Goal: Transaction & Acquisition: Purchase product/service

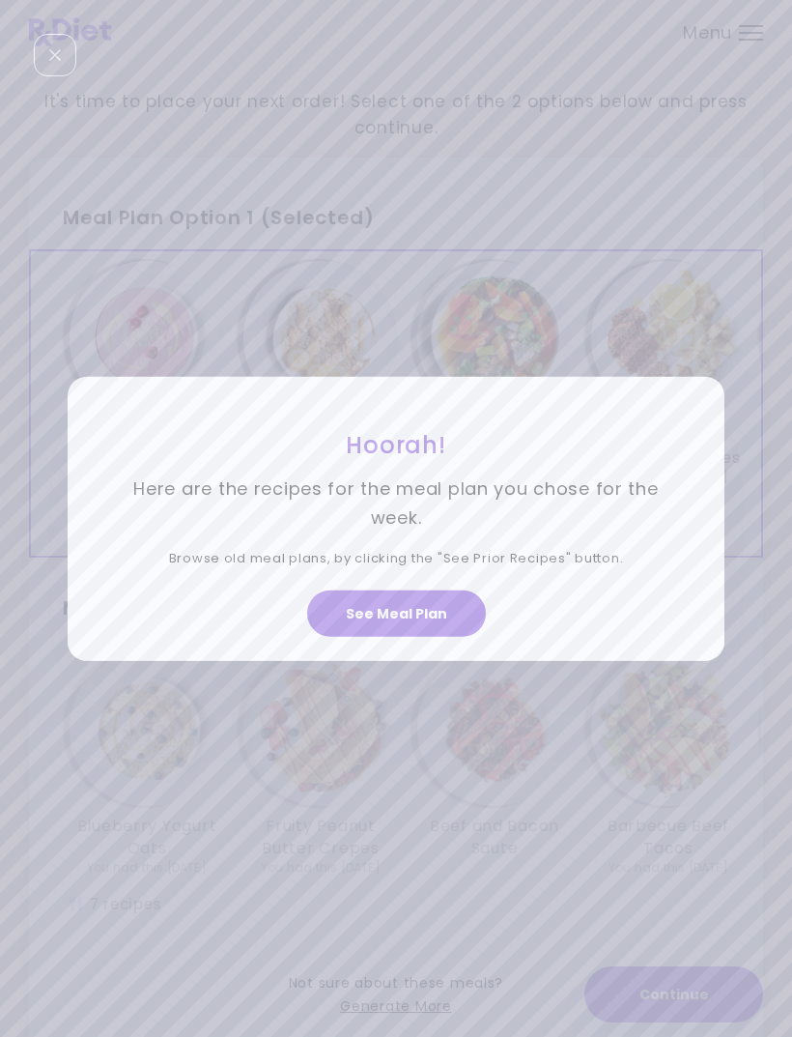
click at [430, 637] on button "See Meal Plan" at bounding box center [396, 613] width 179 height 46
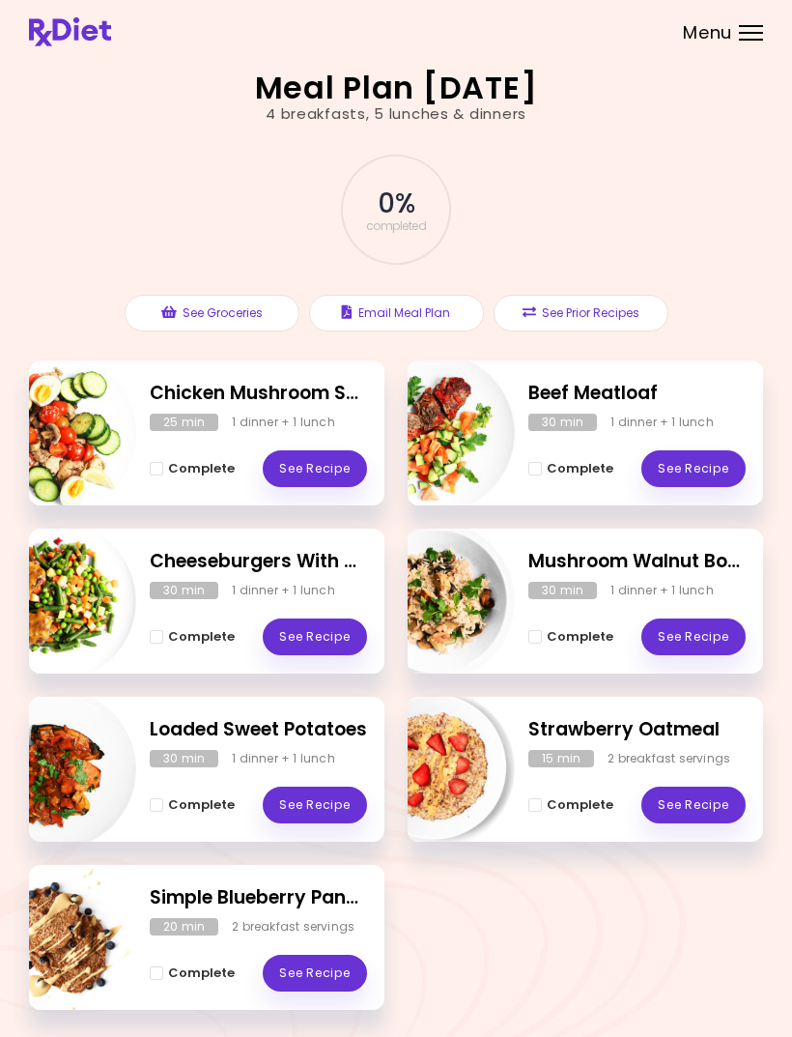
scroll to position [62, 0]
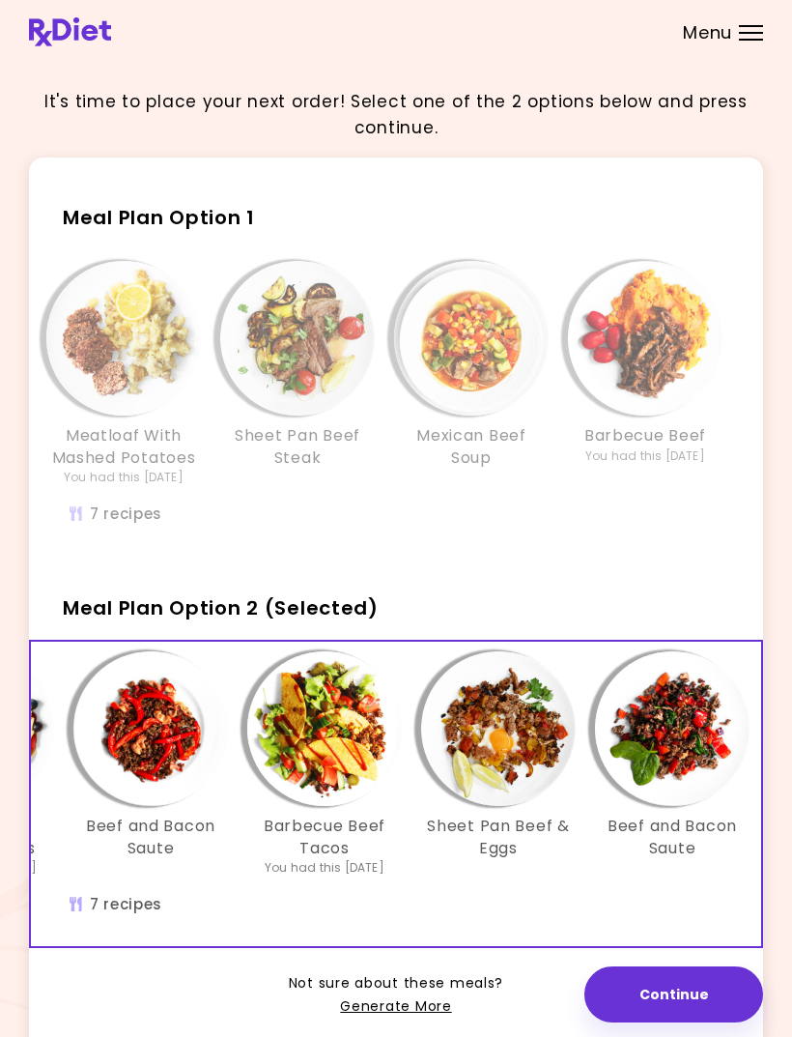
scroll to position [0, 346]
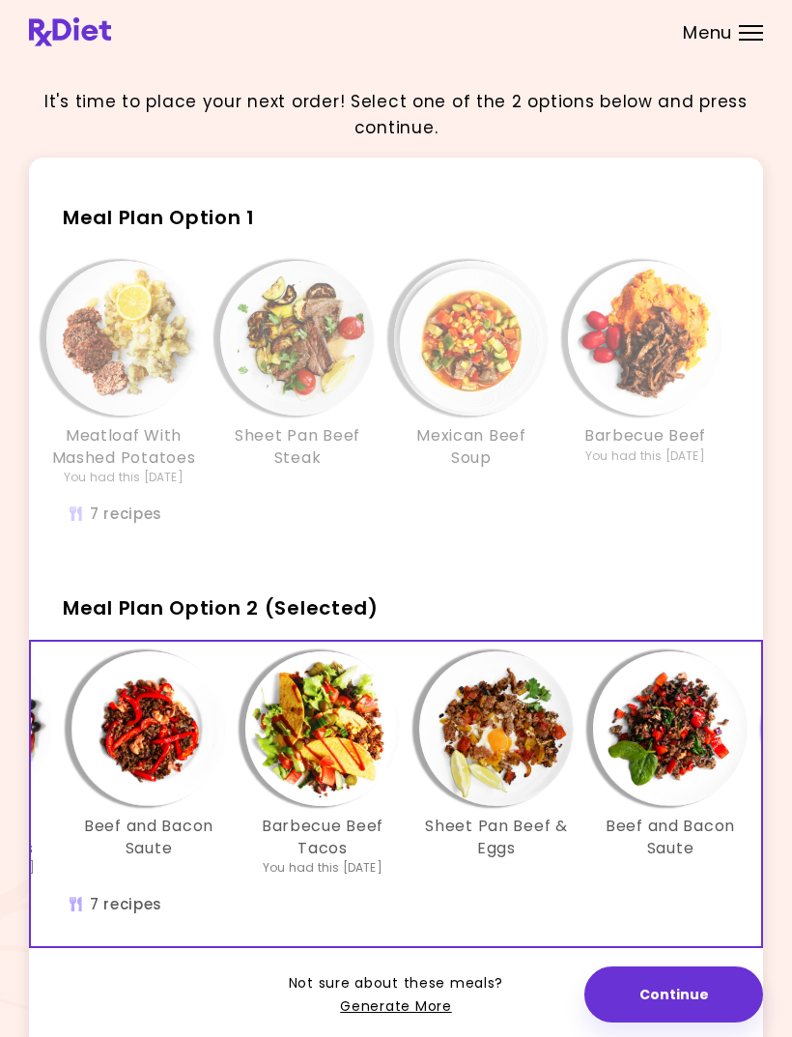
click at [408, 1001] on link "Generate More" at bounding box center [395, 1006] width 111 height 23
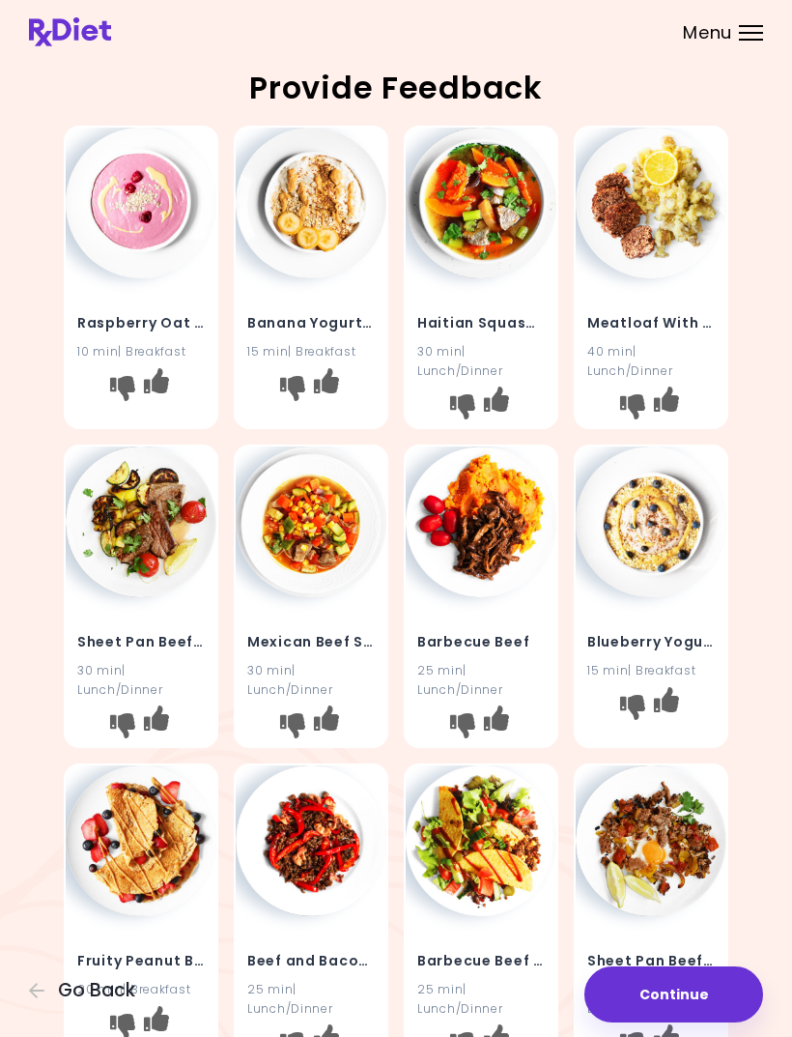
click at [463, 396] on icon "I don't like this recipe" at bounding box center [462, 406] width 25 height 25
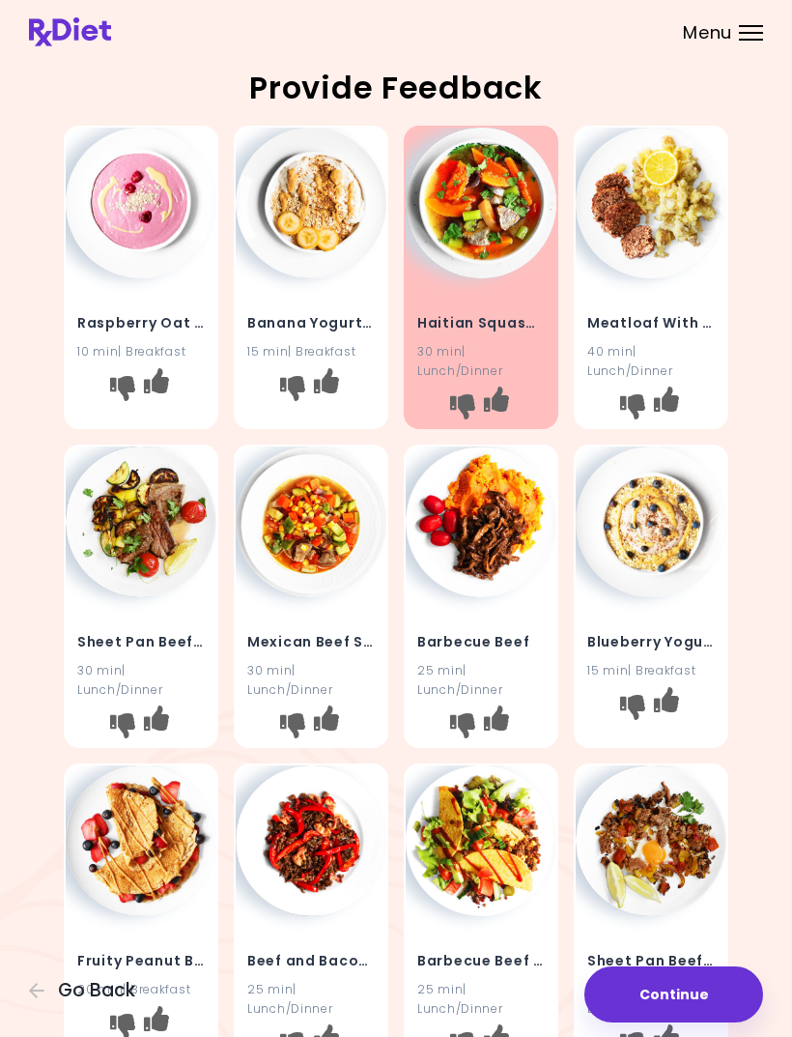
click at [461, 710] on button "I don't like this recipe" at bounding box center [462, 725] width 31 height 31
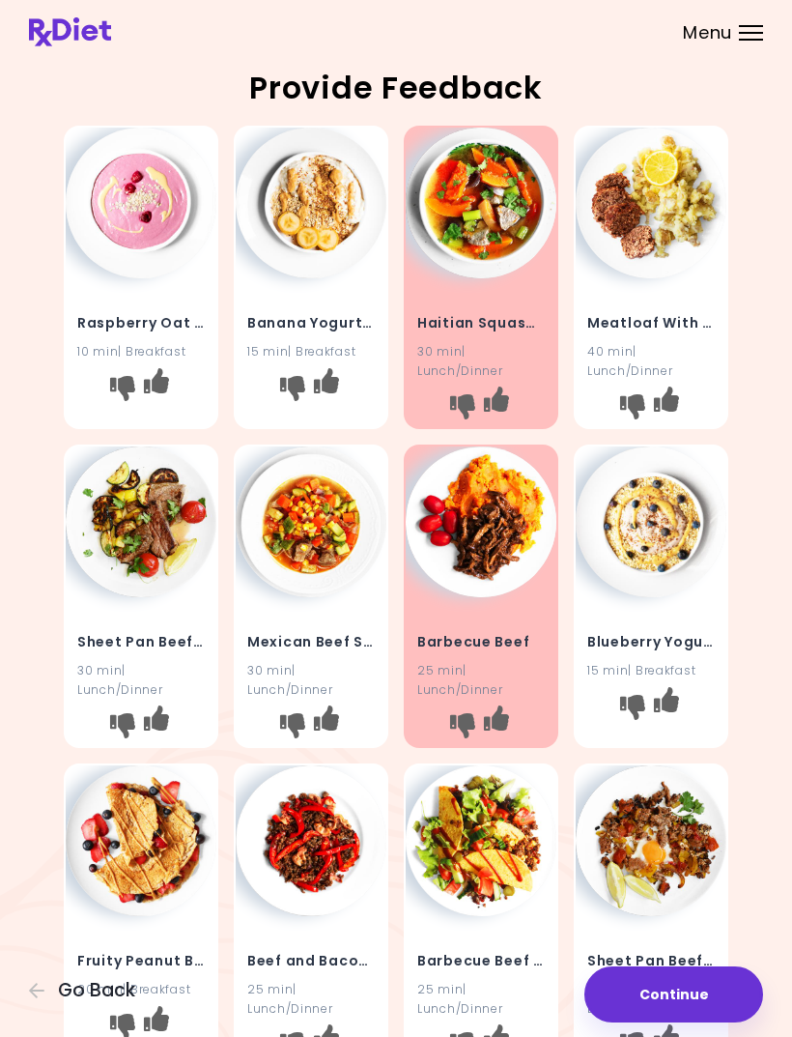
click at [278, 717] on button "I don't like this recipe" at bounding box center [292, 725] width 31 height 31
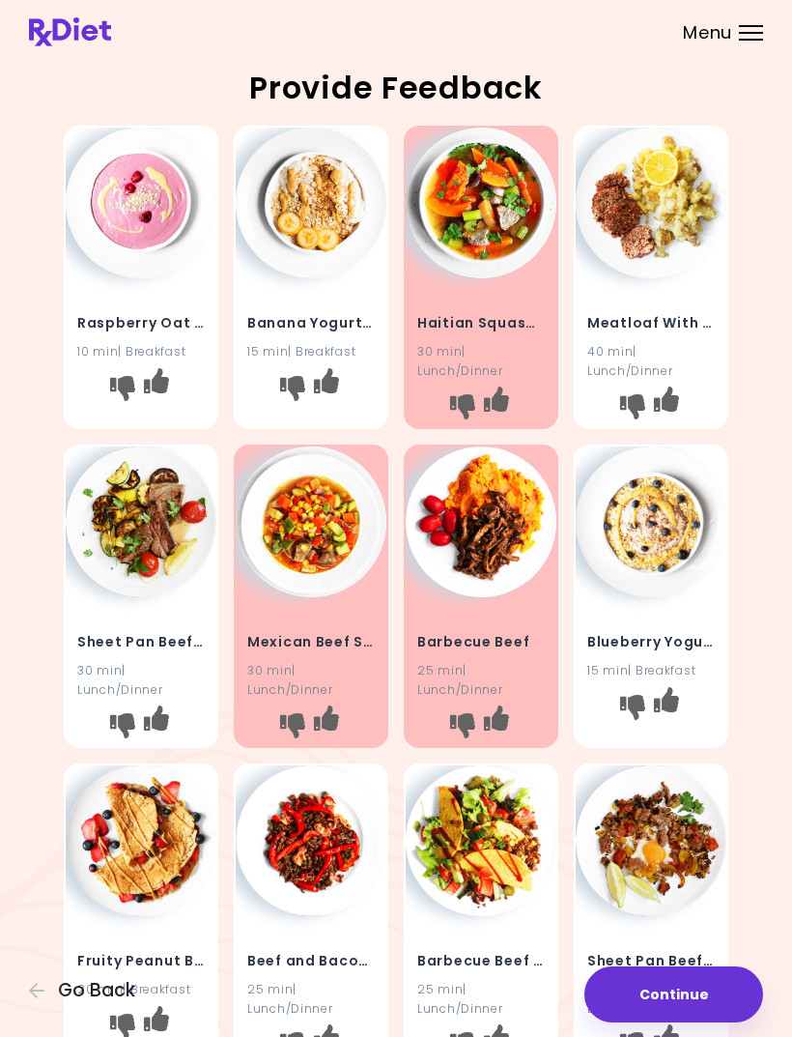
click at [133, 716] on icon "I don't like this recipe" at bounding box center [122, 725] width 25 height 25
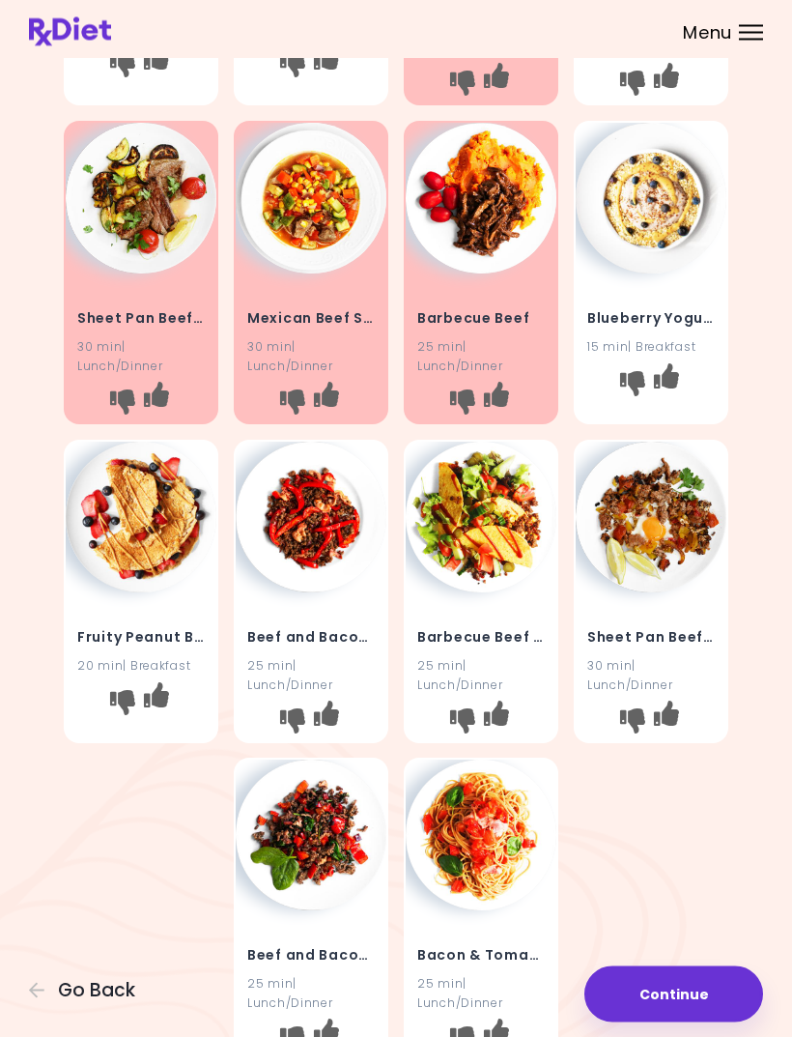
click at [670, 579] on img at bounding box center [651, 518] width 151 height 151
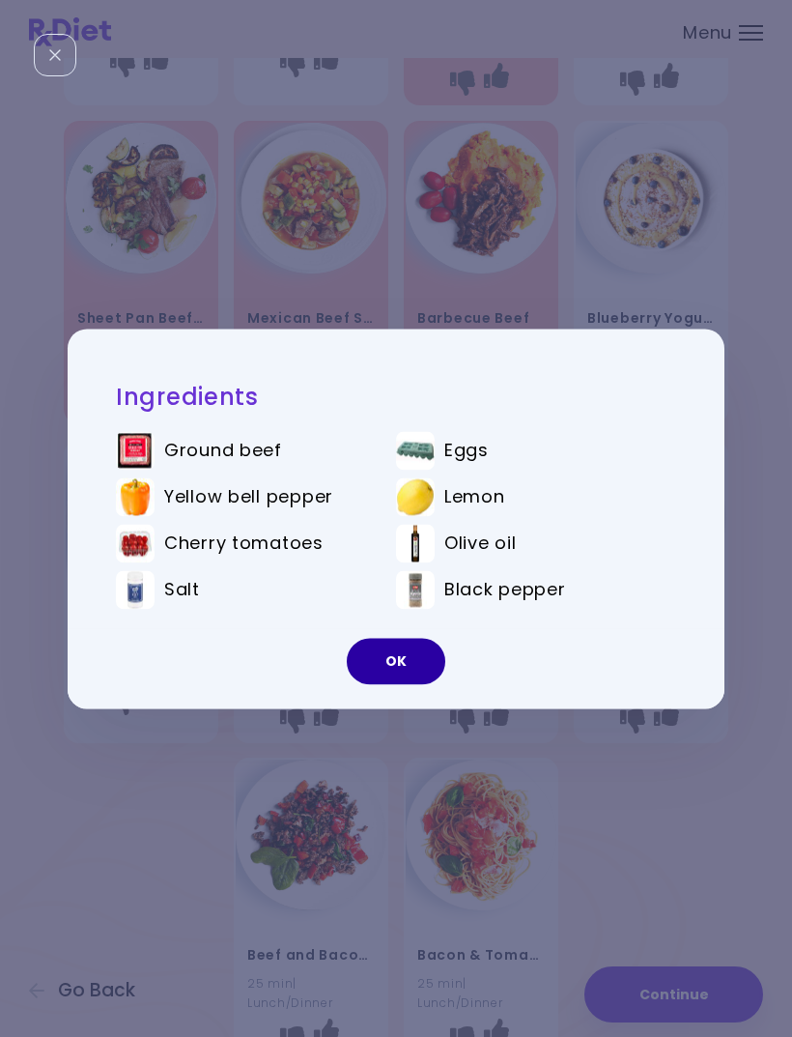
click at [394, 684] on button "OK" at bounding box center [396, 661] width 99 height 46
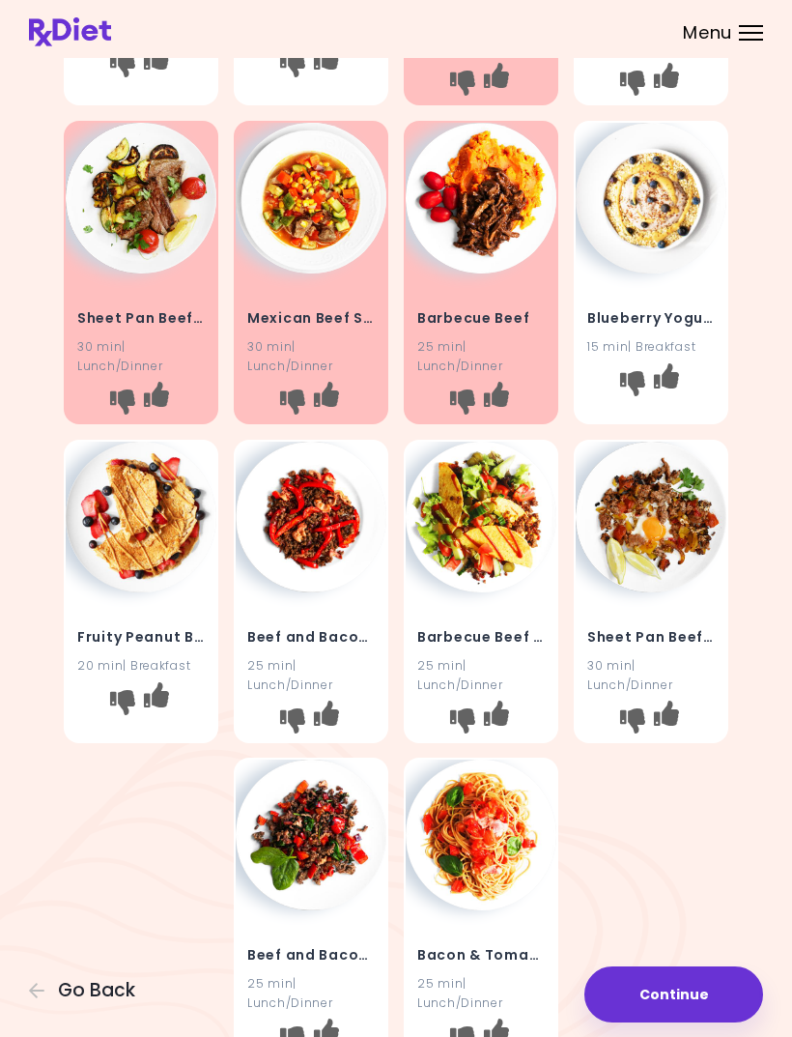
click at [356, 916] on div "Beef and Bacon Saute 25 min | Lunch/Dinner" at bounding box center [311, 966] width 151 height 113
click at [316, 940] on h4 "Beef and Bacon Saute" at bounding box center [311, 955] width 128 height 31
click at [499, 888] on img at bounding box center [481, 834] width 151 height 151
click at [679, 1022] on button "Continue" at bounding box center [674, 994] width 179 height 56
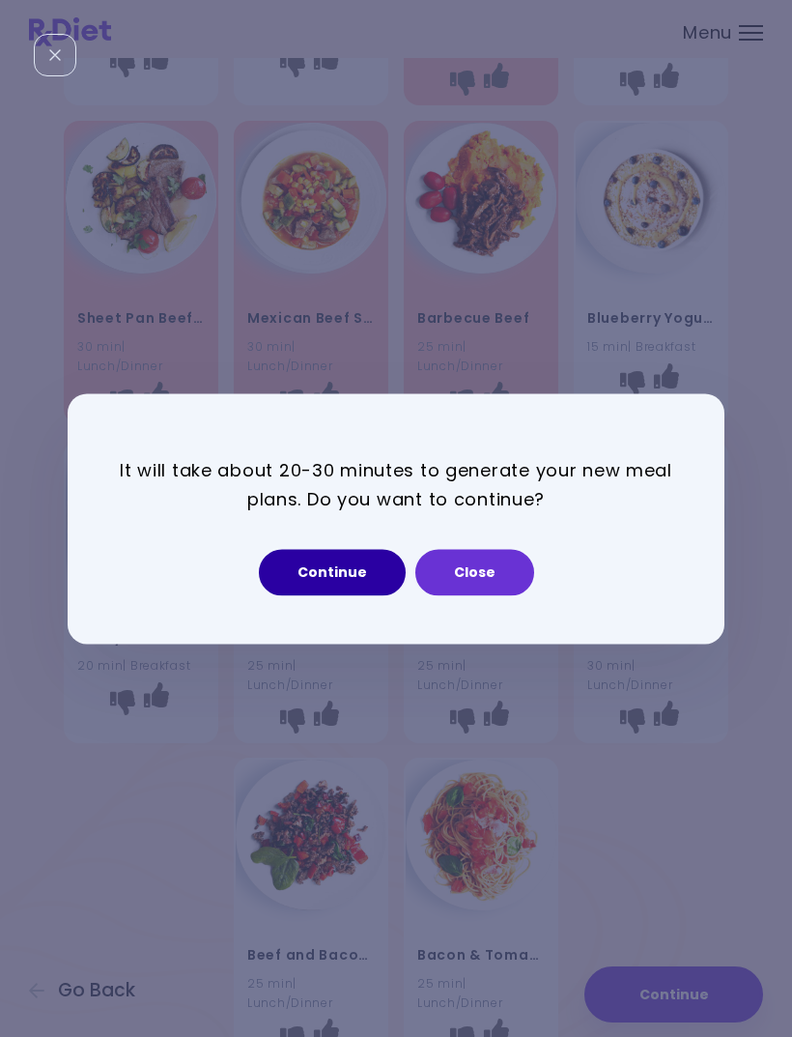
click at [366, 595] on button "Continue" at bounding box center [332, 572] width 147 height 46
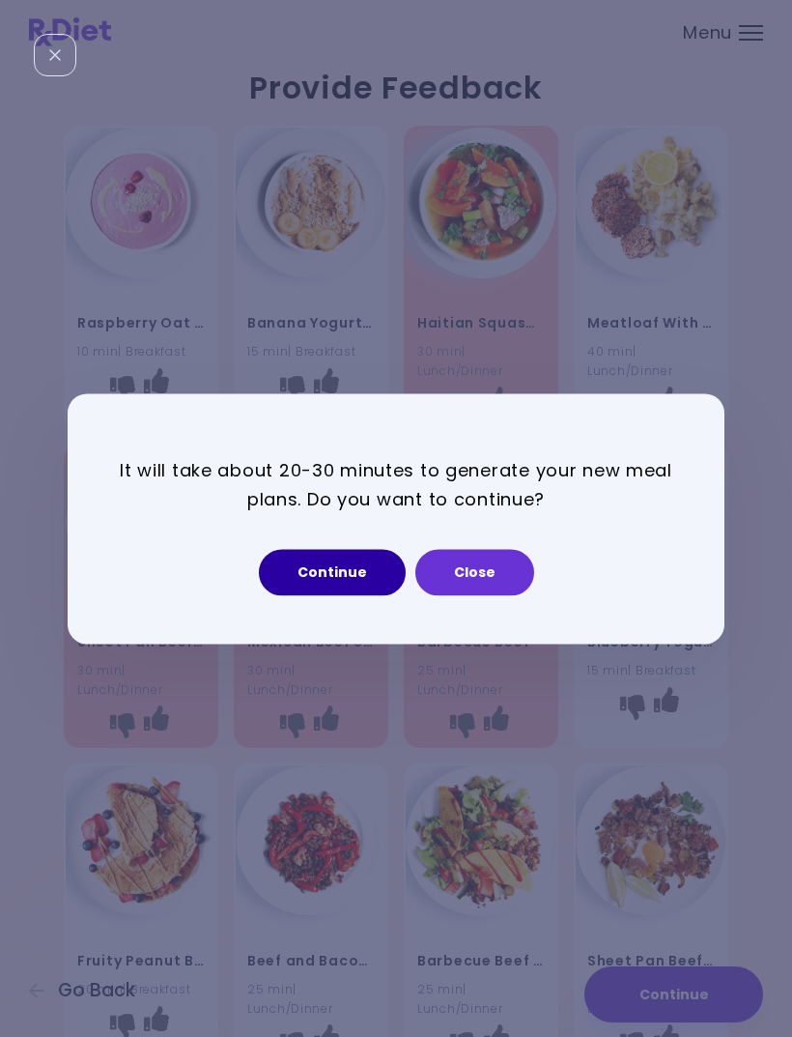
select select "*"
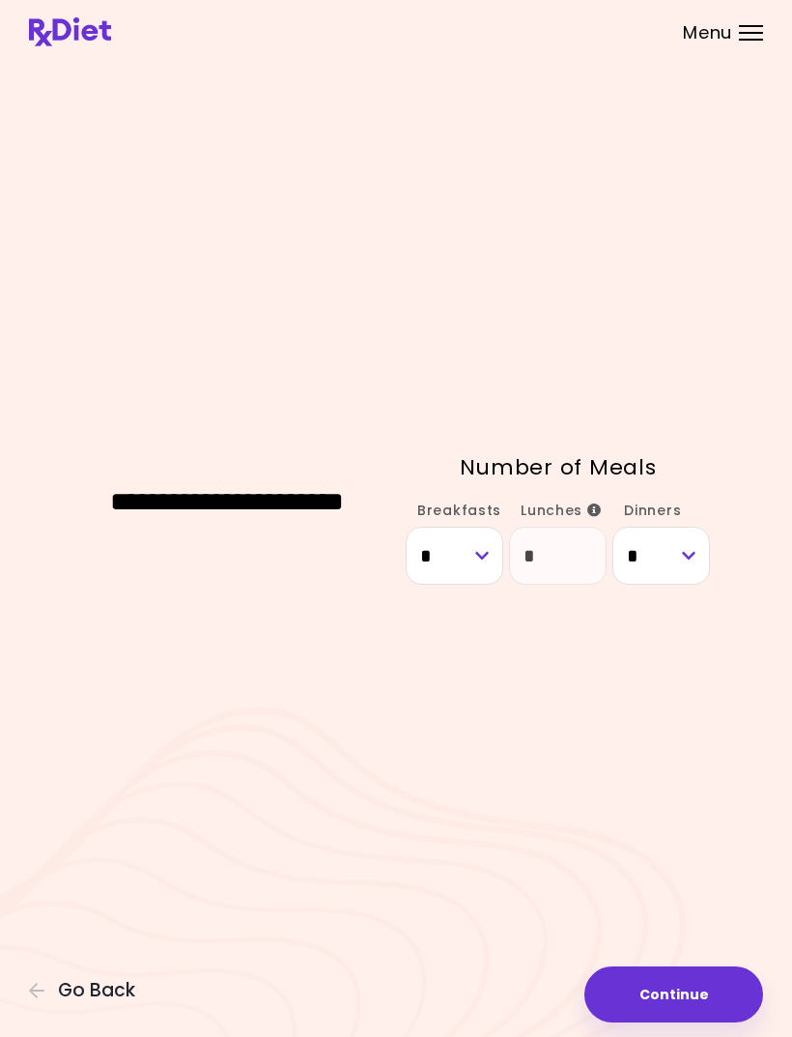
click at [682, 1022] on button "Continue" at bounding box center [674, 994] width 179 height 56
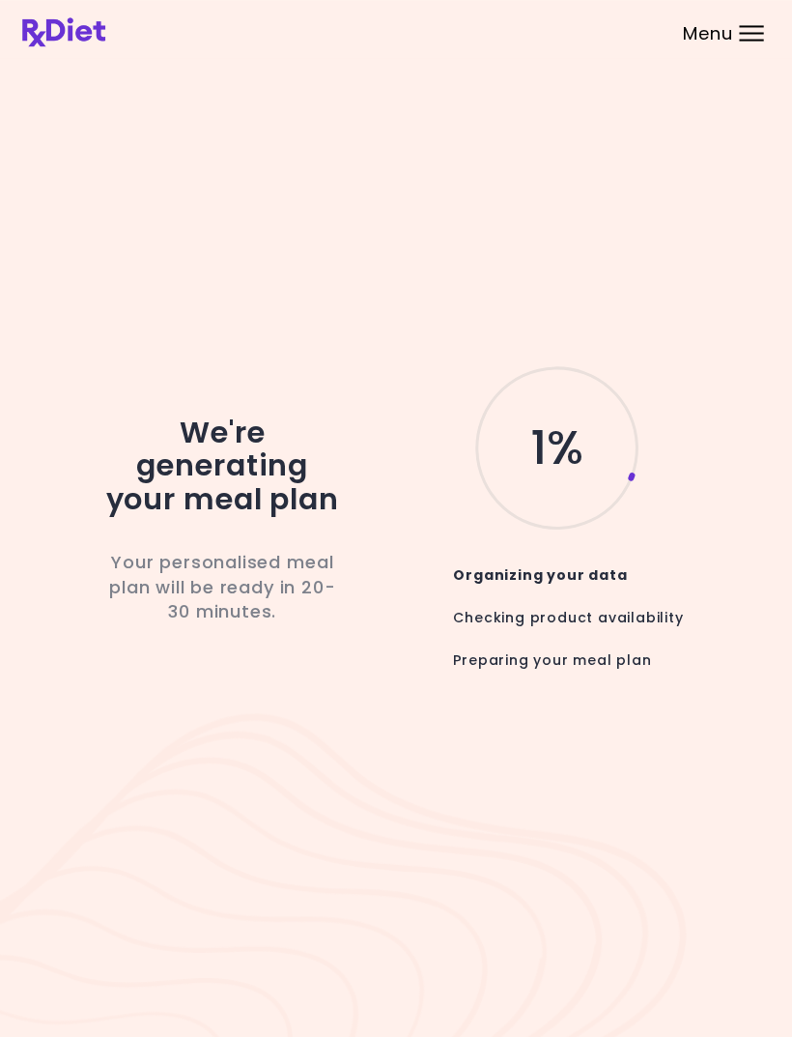
scroll to position [31, 0]
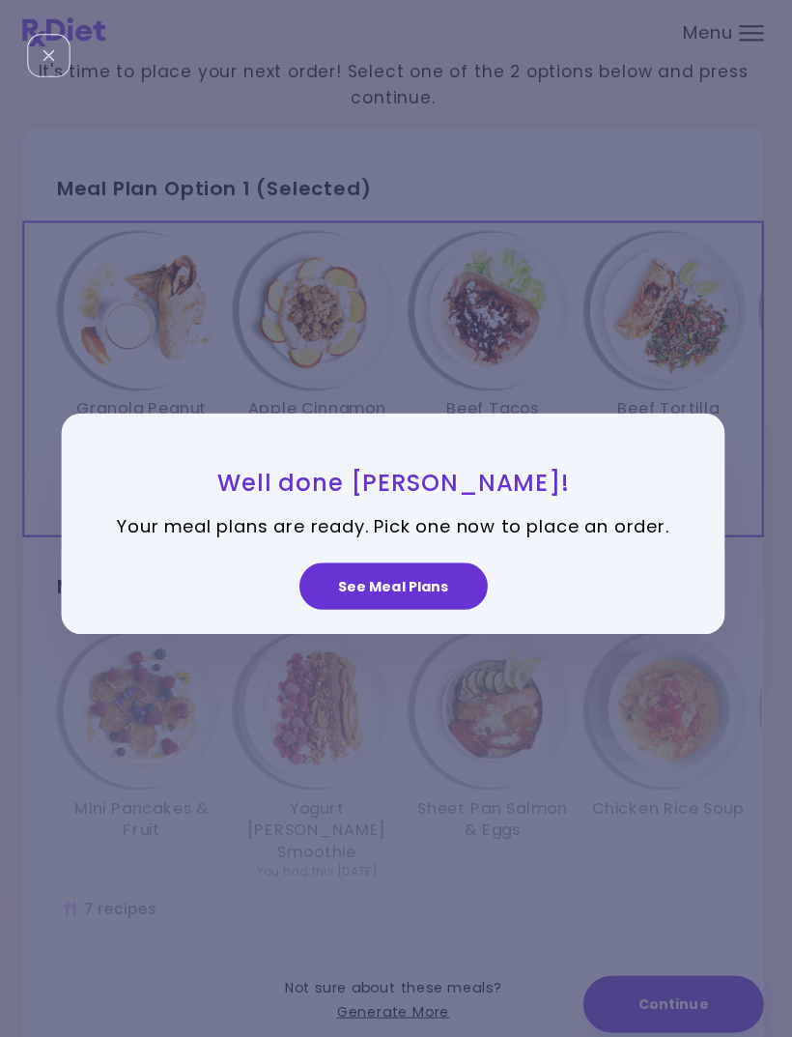
click at [399, 604] on button "See Meal Plans" at bounding box center [396, 581] width 186 height 46
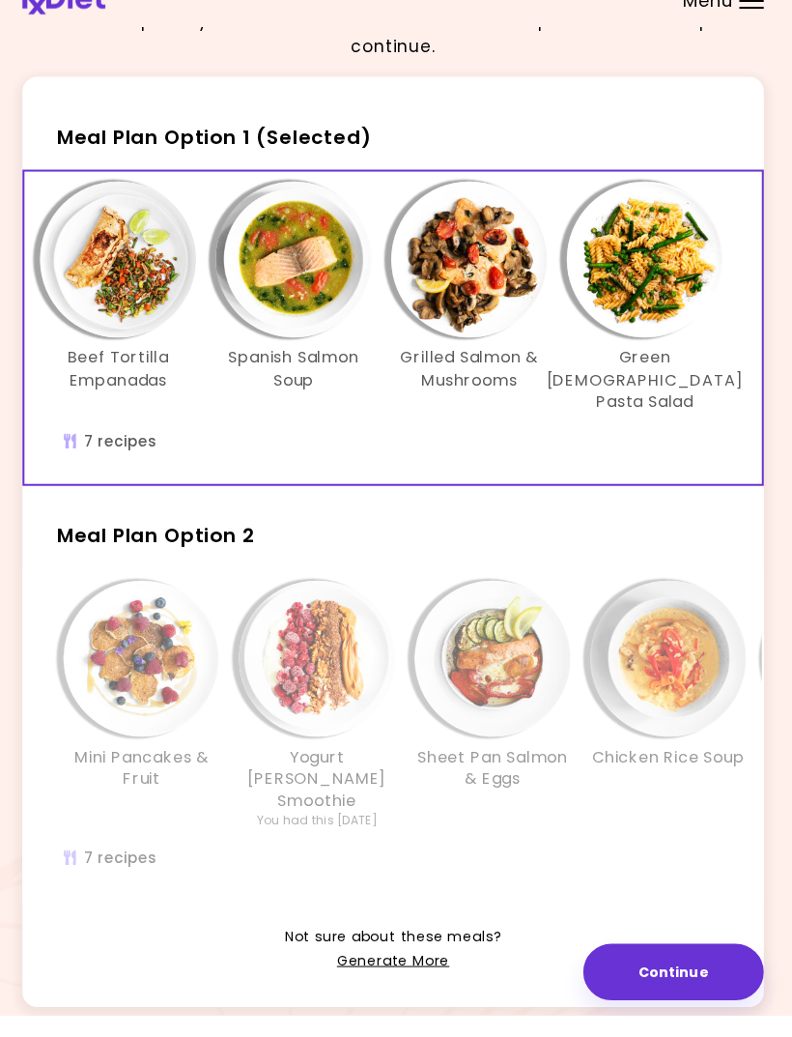
scroll to position [47, 0]
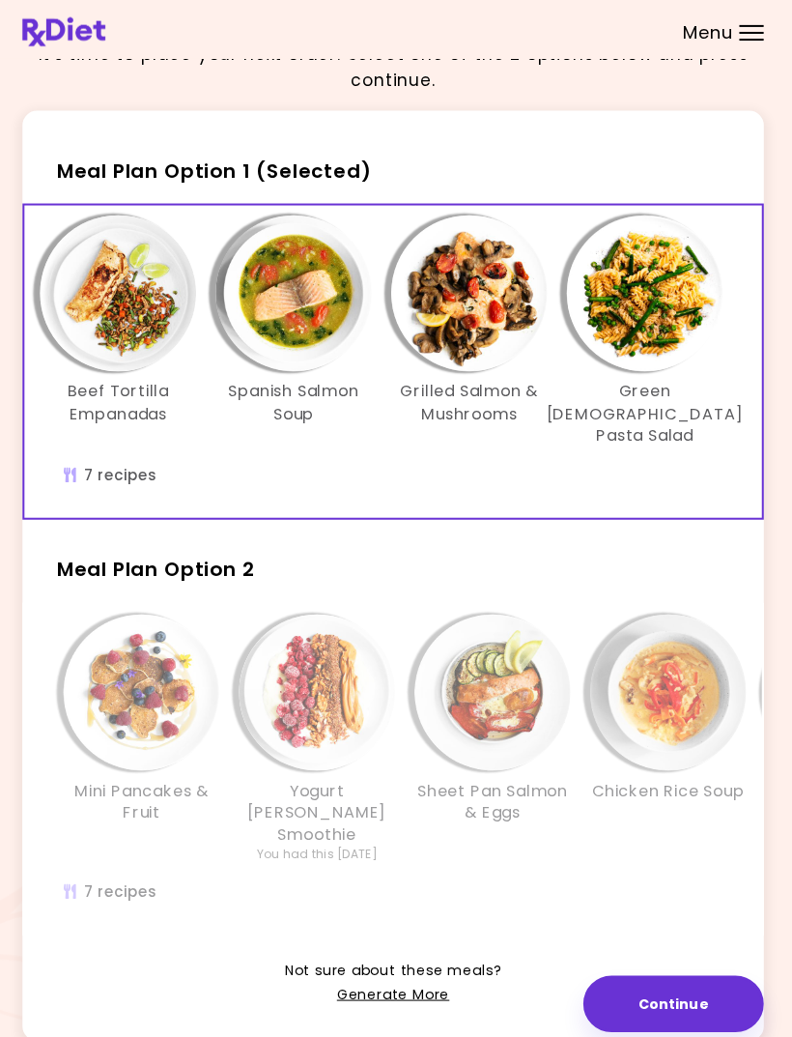
click at [479, 715] on img "Info - Sheet Pan Salmon & Eggs - Meal Plan Option 2" at bounding box center [494, 686] width 155 height 155
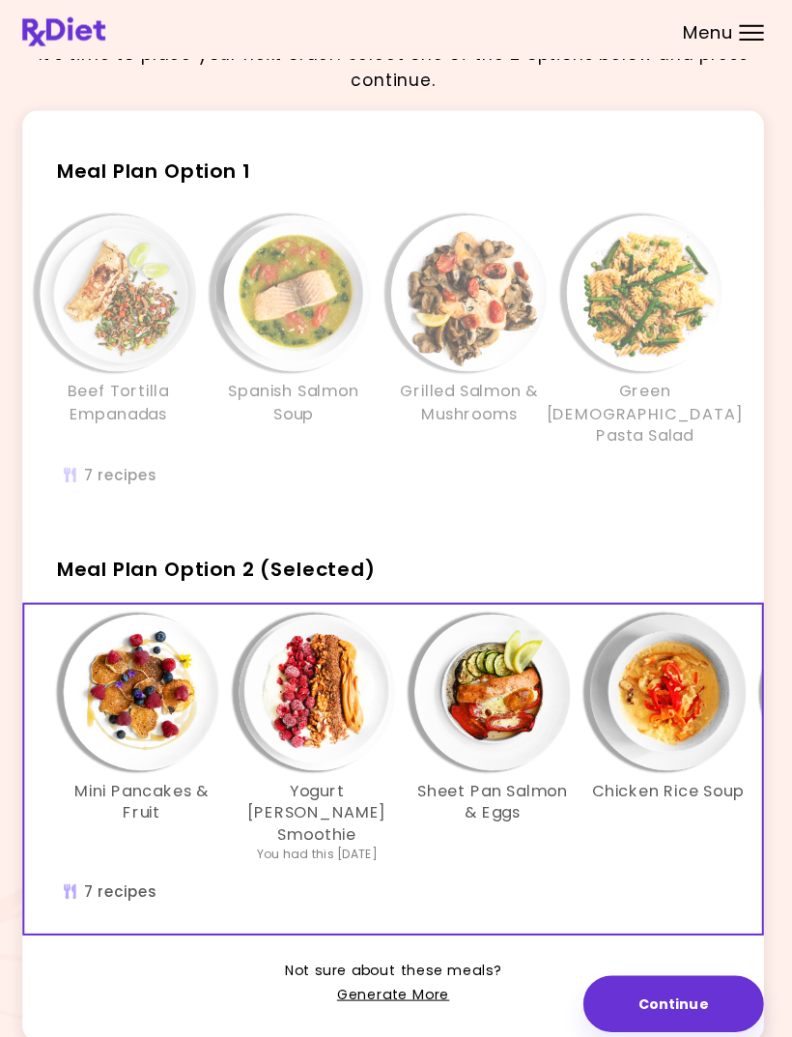
click at [270, 300] on img "Info - Spanish Salmon Soup - Meal Plan Option 1" at bounding box center [297, 291] width 155 height 155
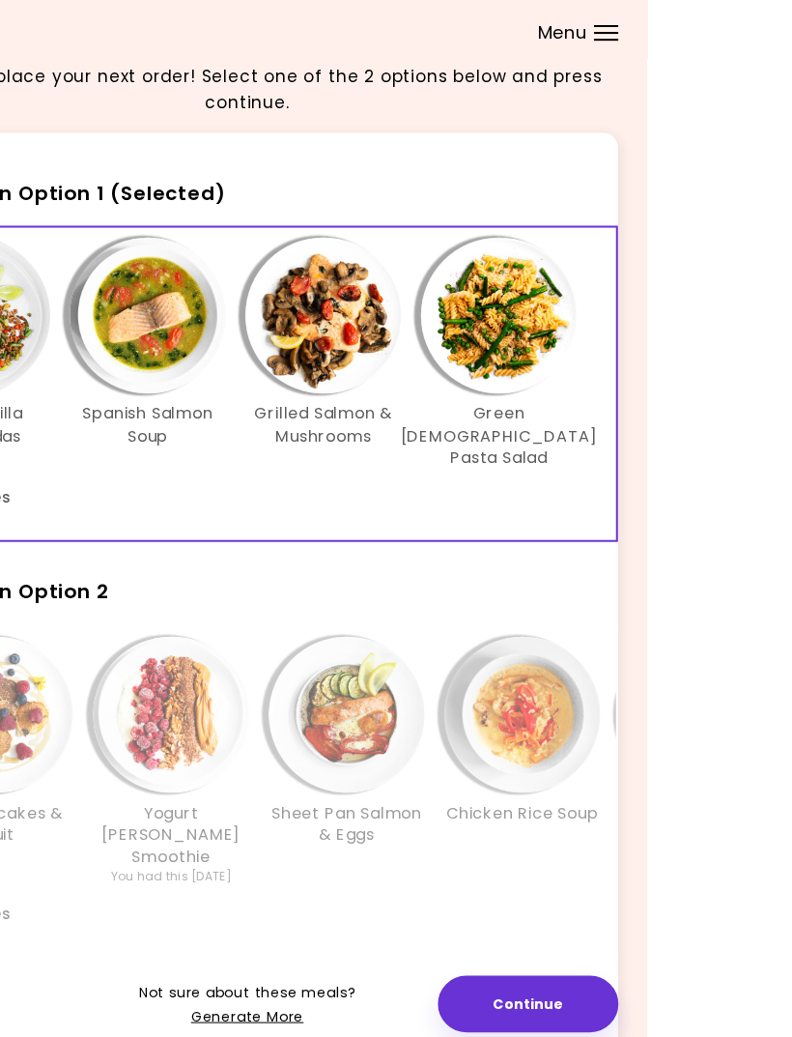
scroll to position [24, 0]
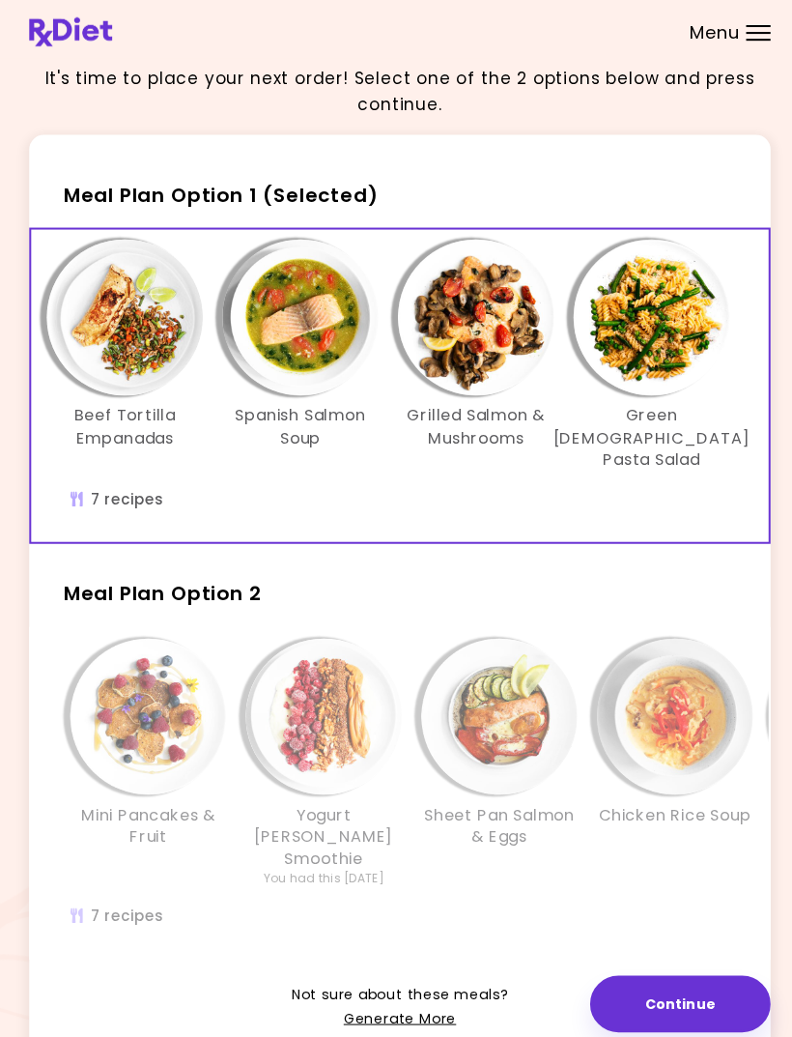
click at [245, 844] on div "Yogurt [PERSON_NAME] Smoothie You had this [DATE]" at bounding box center [321, 755] width 174 height 246
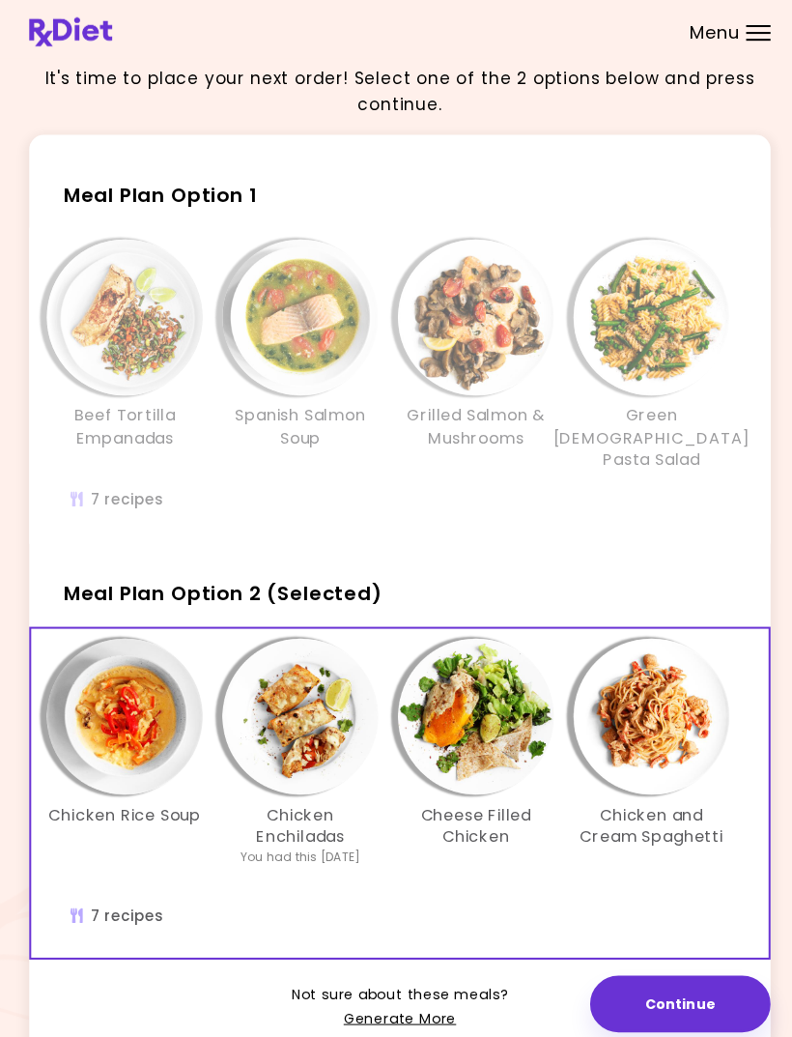
scroll to position [0, 545]
click at [414, 997] on link "Generate More" at bounding box center [395, 1008] width 111 height 23
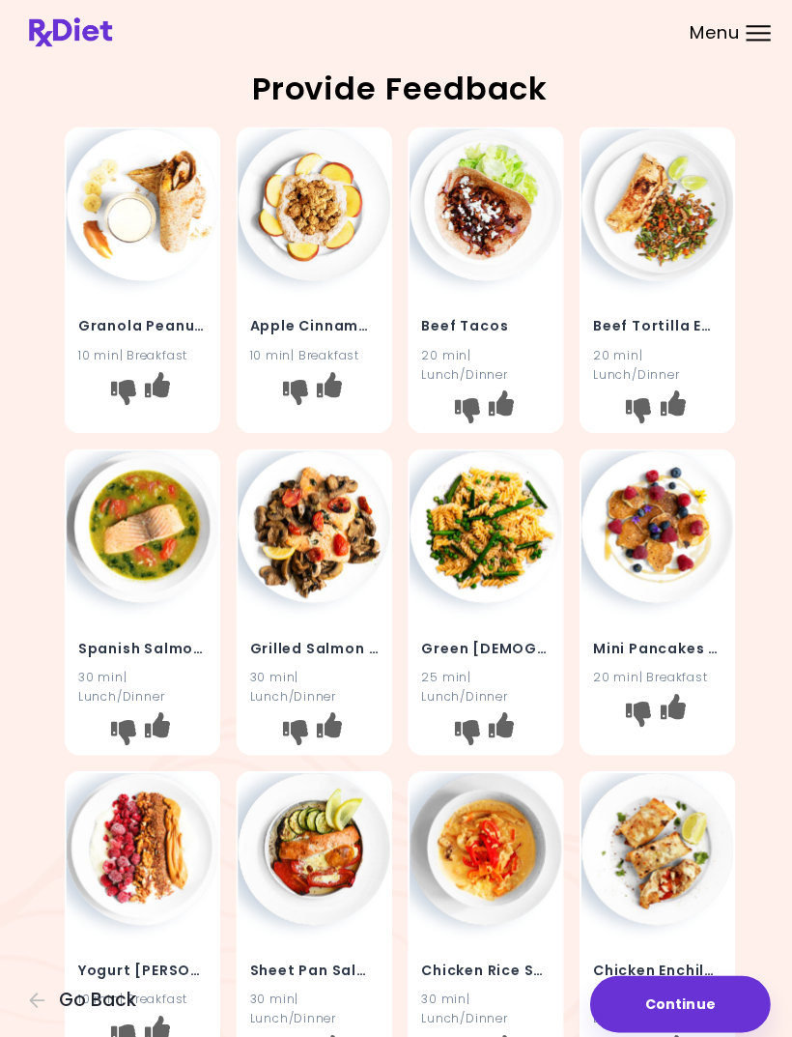
click at [637, 414] on icon "I don't like this recipe" at bounding box center [632, 406] width 25 height 25
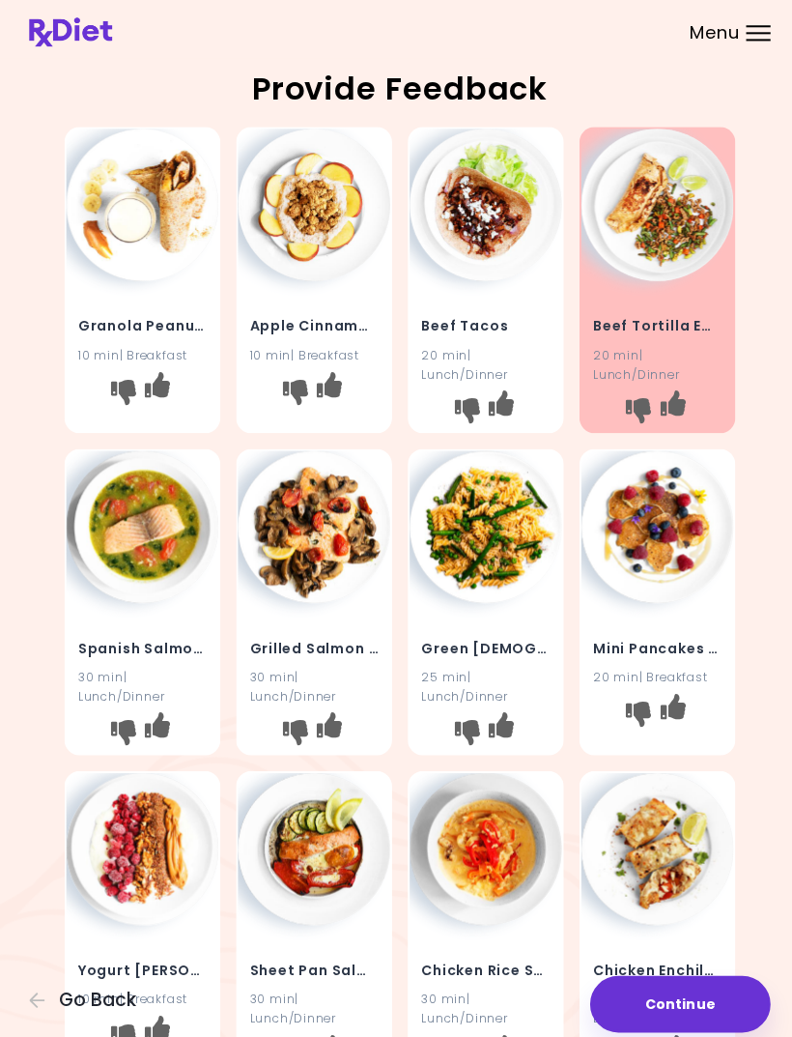
click at [467, 713] on icon "I don't like this recipe" at bounding box center [462, 725] width 25 height 25
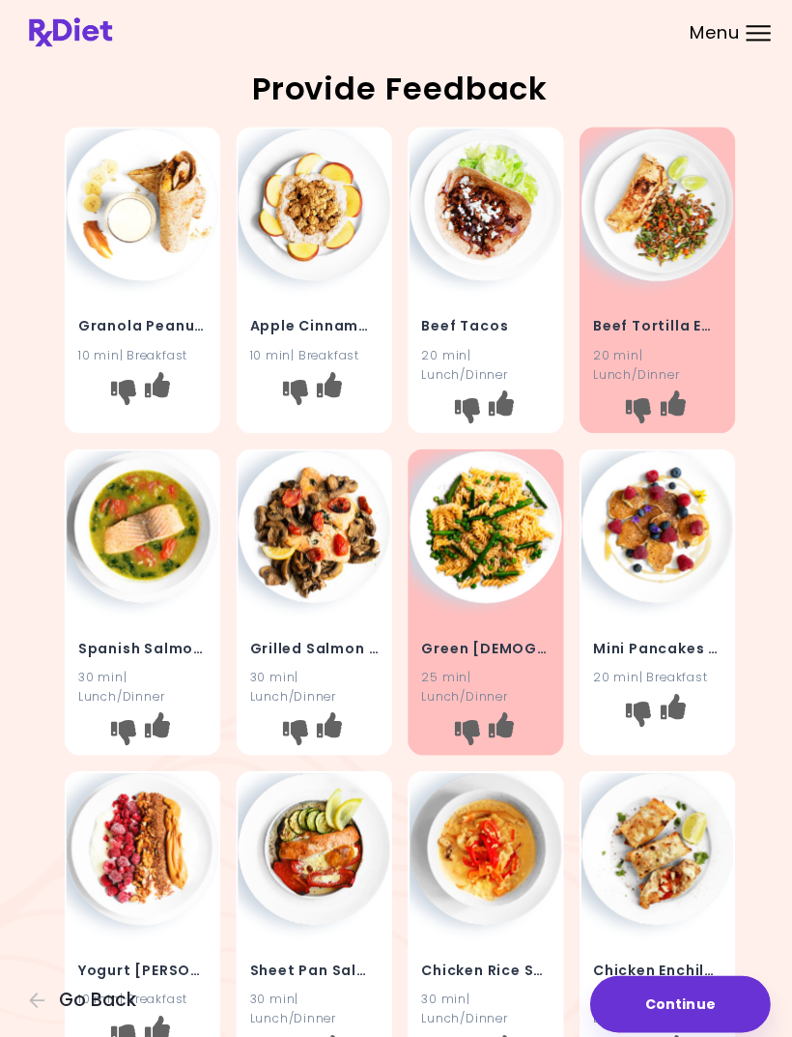
click at [122, 718] on icon "I don't like this recipe" at bounding box center [122, 725] width 25 height 25
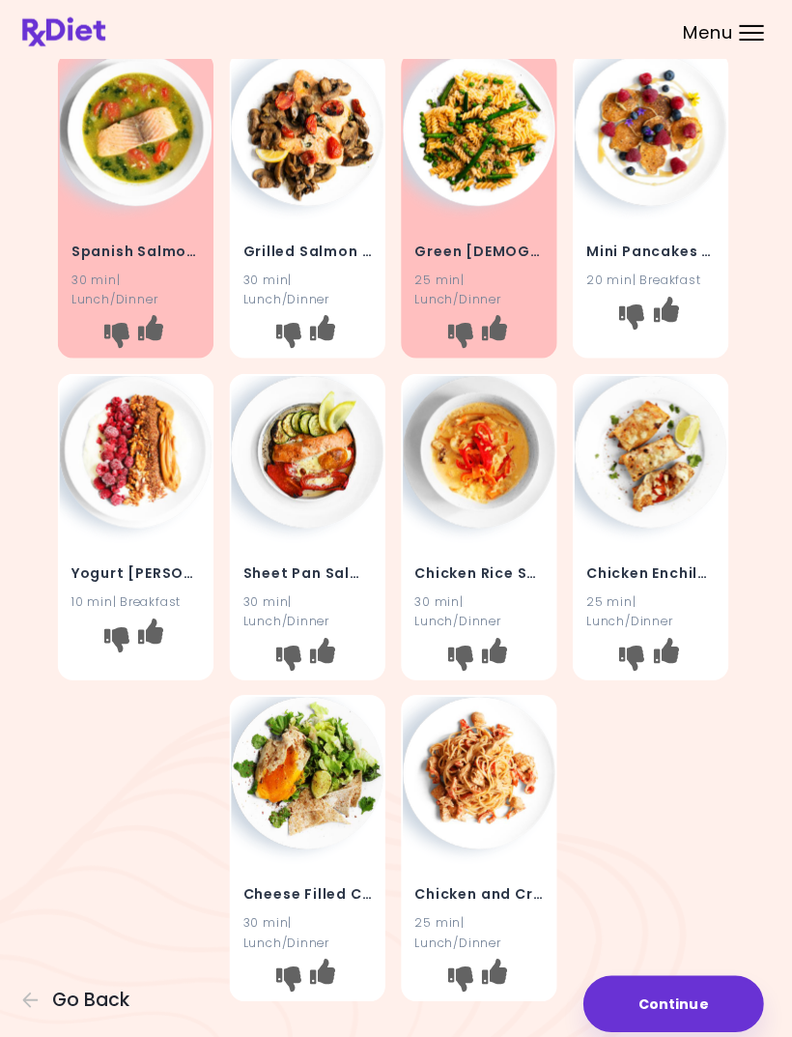
scroll to position [394, 0]
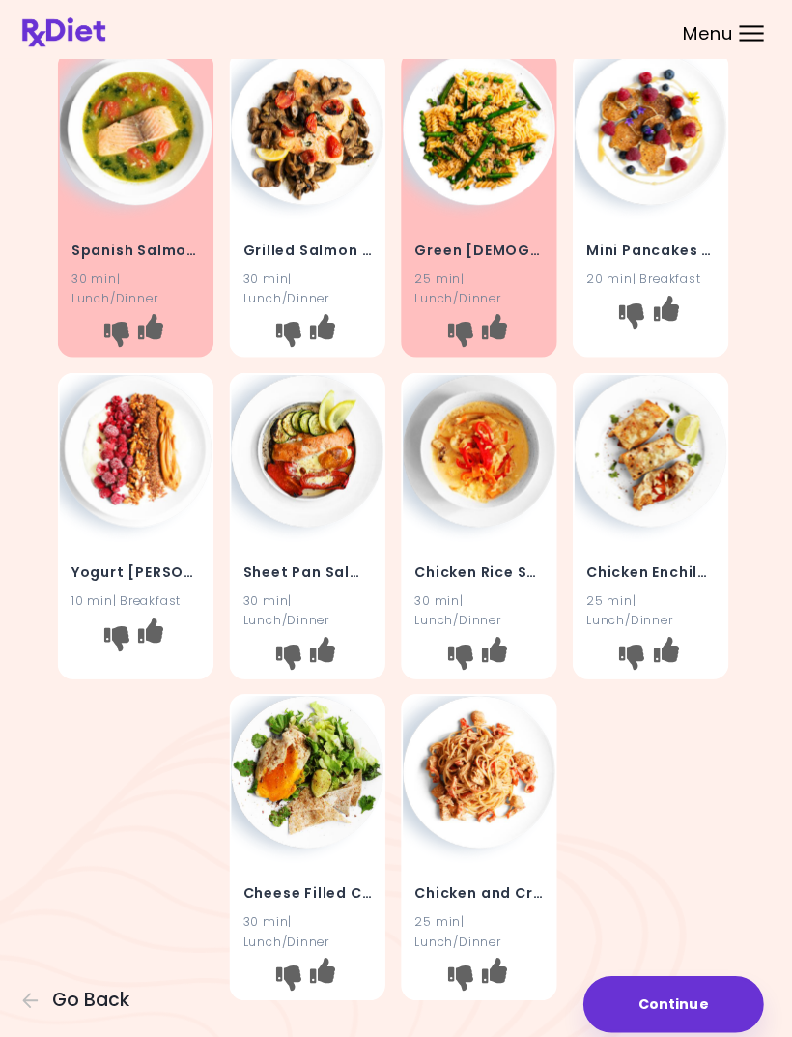
click at [461, 642] on icon "I don't like this recipe" at bounding box center [462, 649] width 25 height 25
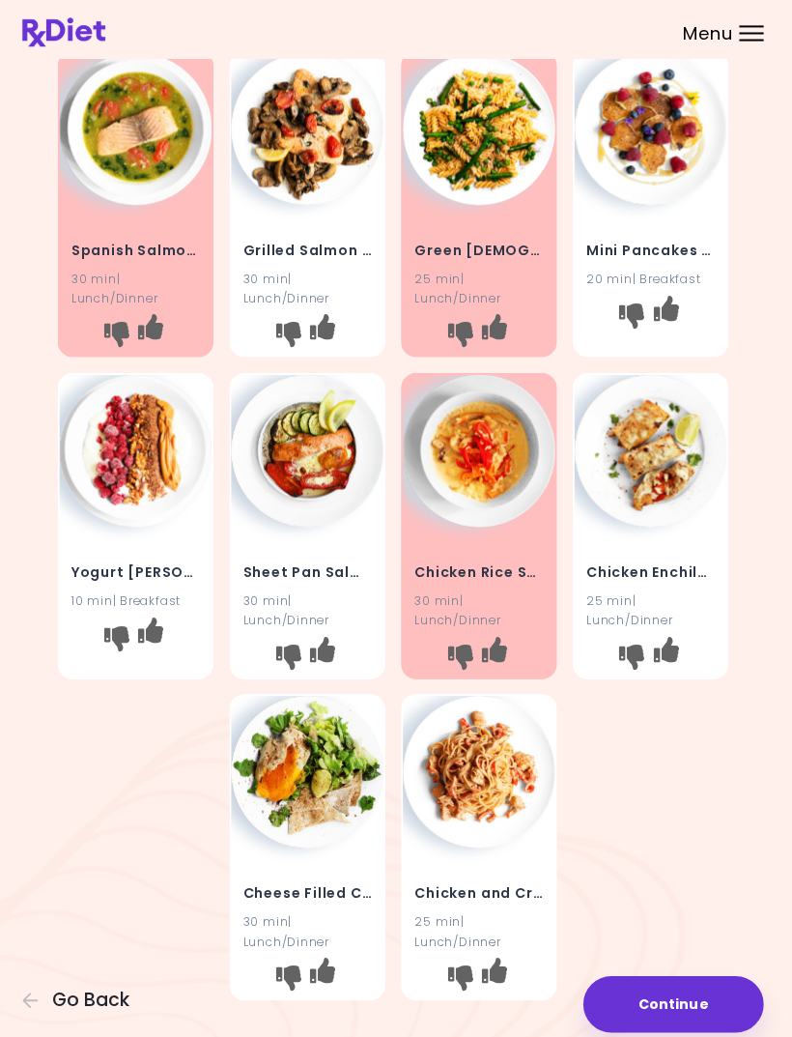
click at [626, 641] on icon "I don't like this recipe" at bounding box center [632, 649] width 25 height 25
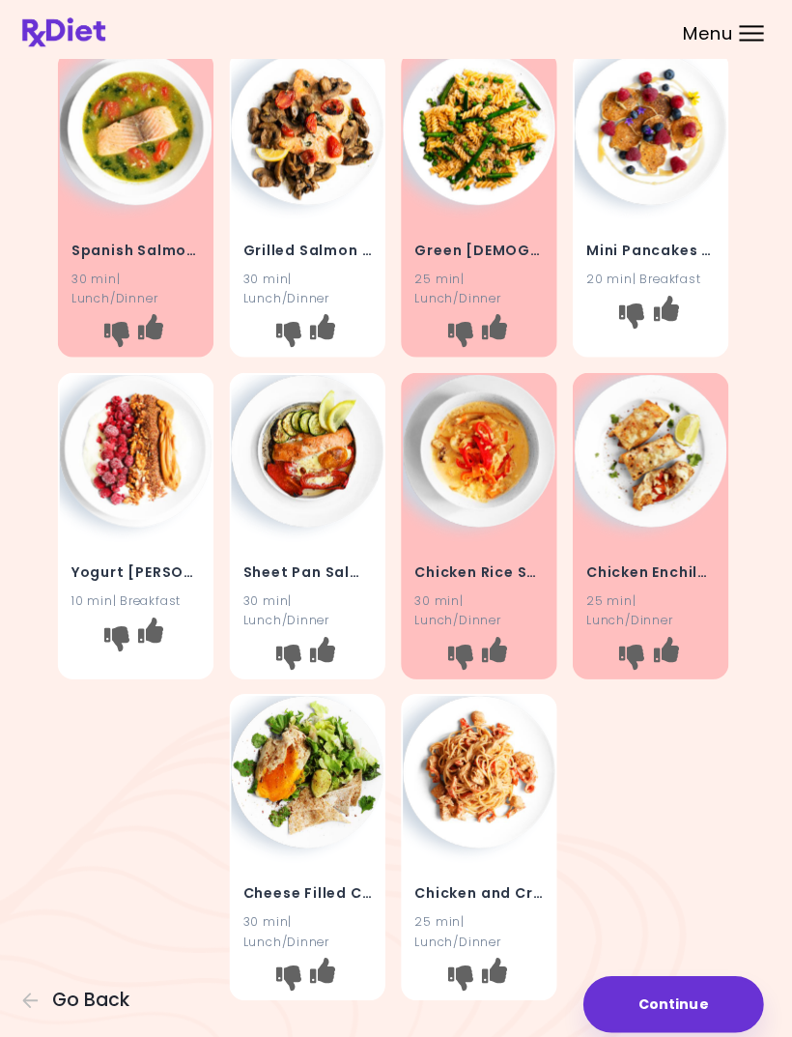
click at [465, 970] on icon "I don't like this recipe" at bounding box center [462, 968] width 25 height 25
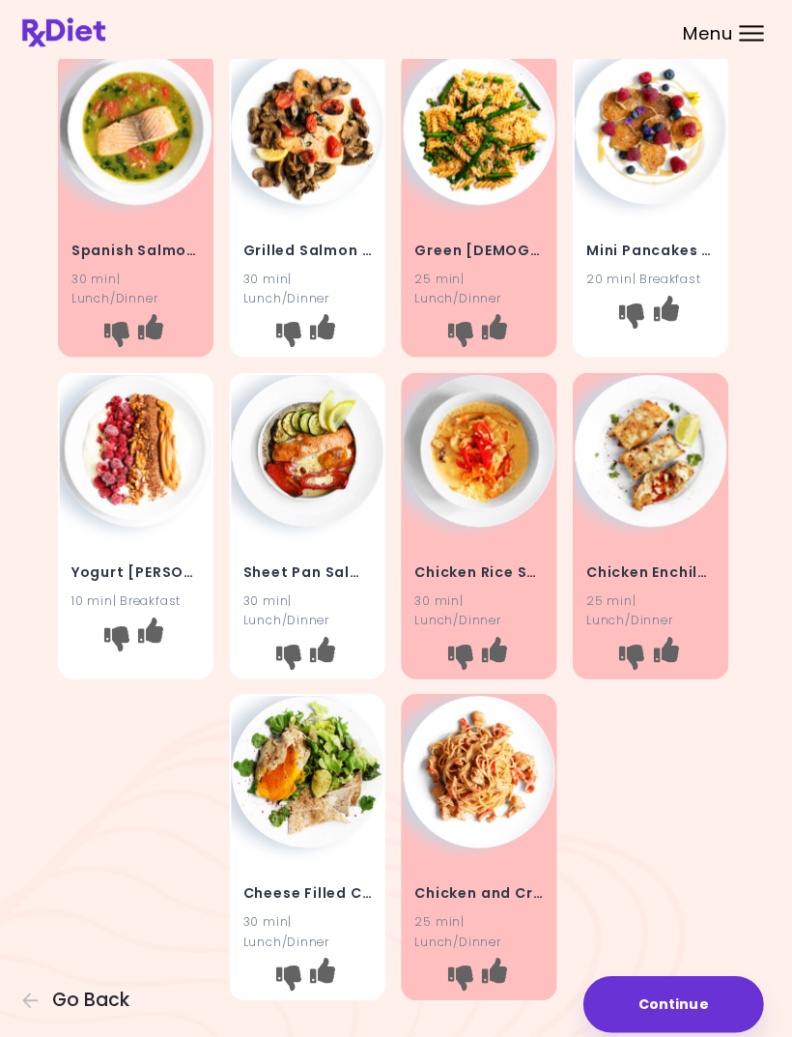
click at [283, 974] on icon "I don't like this recipe" at bounding box center [292, 968] width 25 height 25
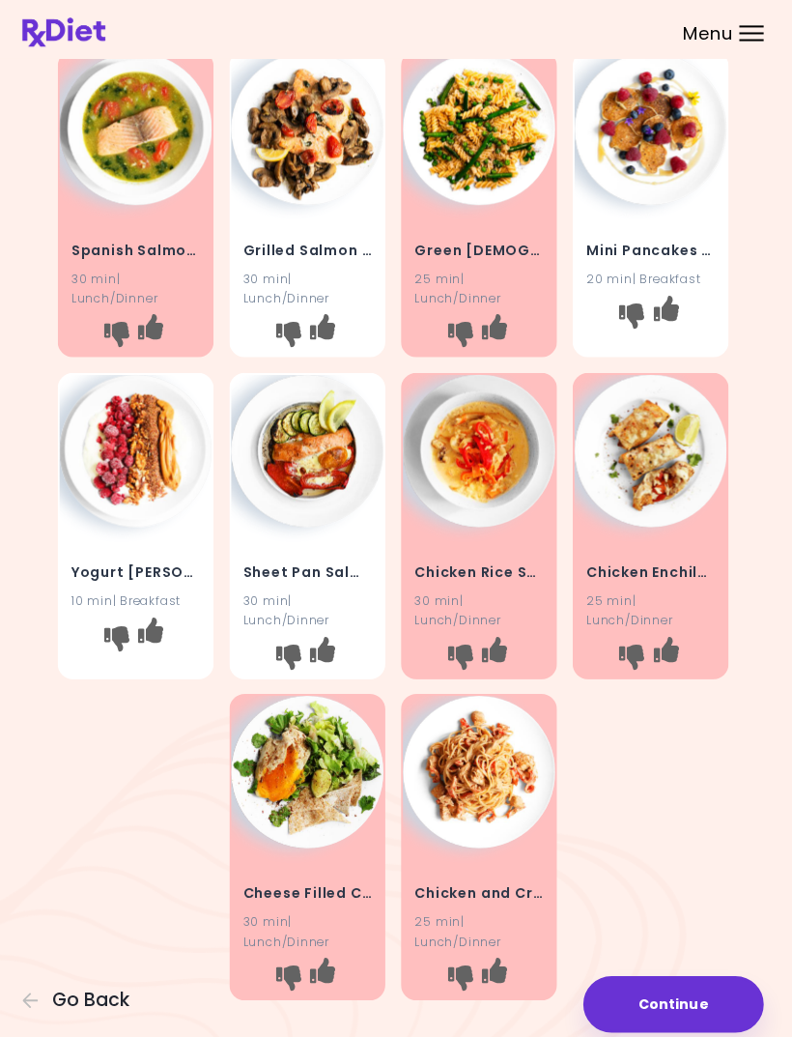
click at [686, 1022] on button "Continue" at bounding box center [674, 994] width 179 height 56
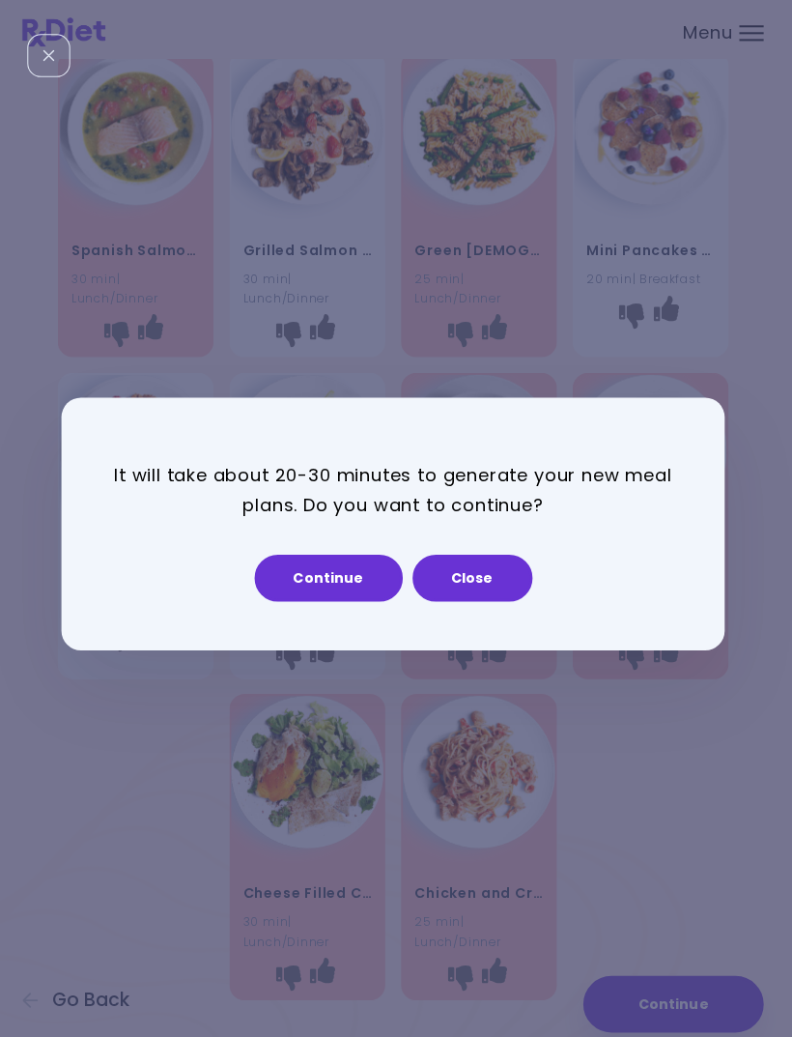
click at [353, 595] on button "Continue" at bounding box center [332, 572] width 147 height 46
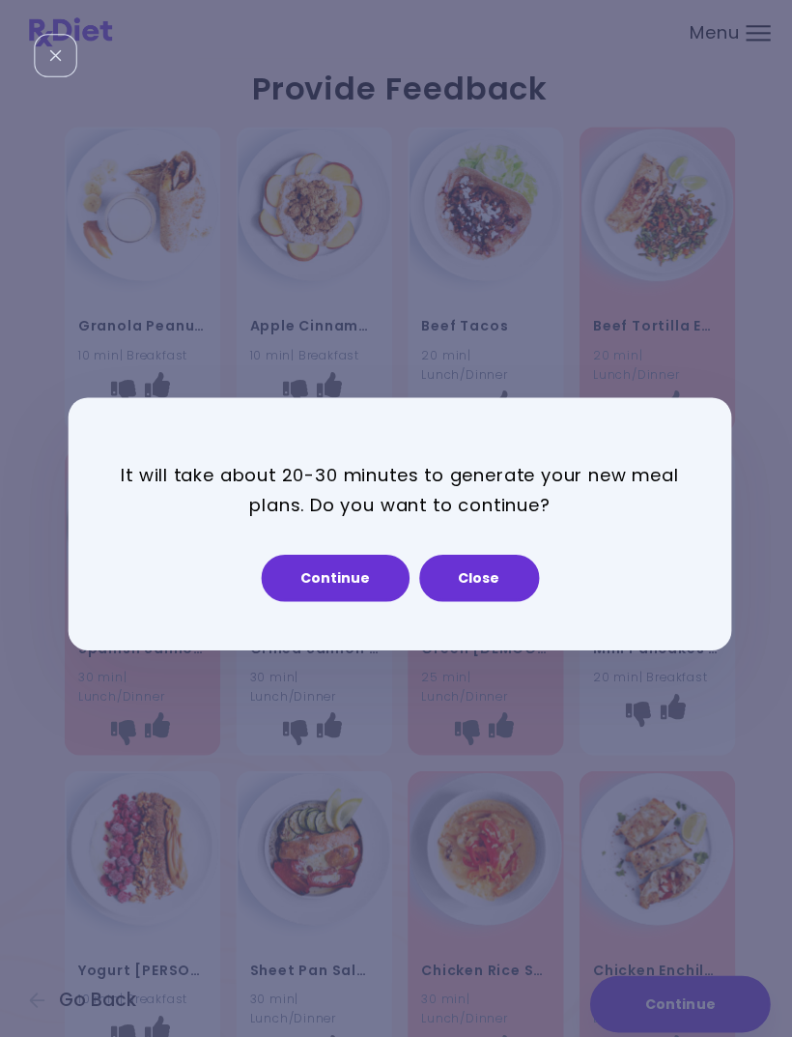
select select "*"
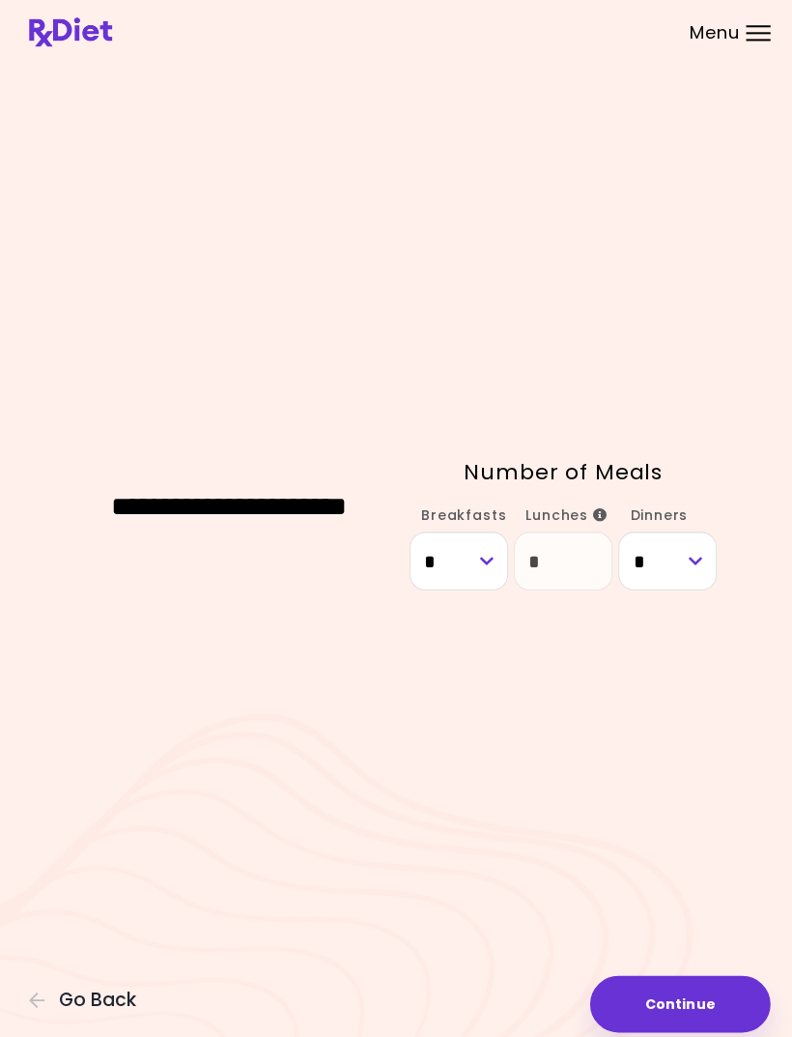
scroll to position [10, 0]
click at [673, 1022] on button "Continue" at bounding box center [674, 994] width 179 height 56
